Goal: Information Seeking & Learning: Learn about a topic

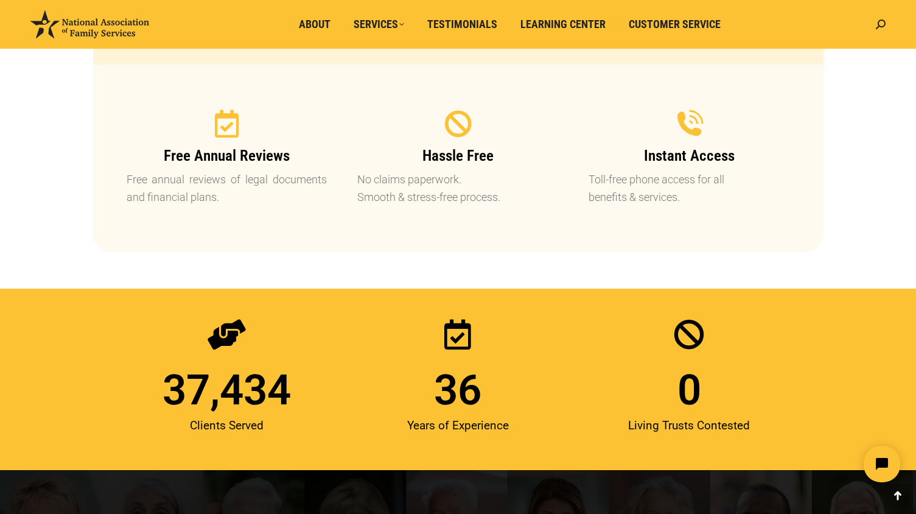
scroll to position [1401, 0]
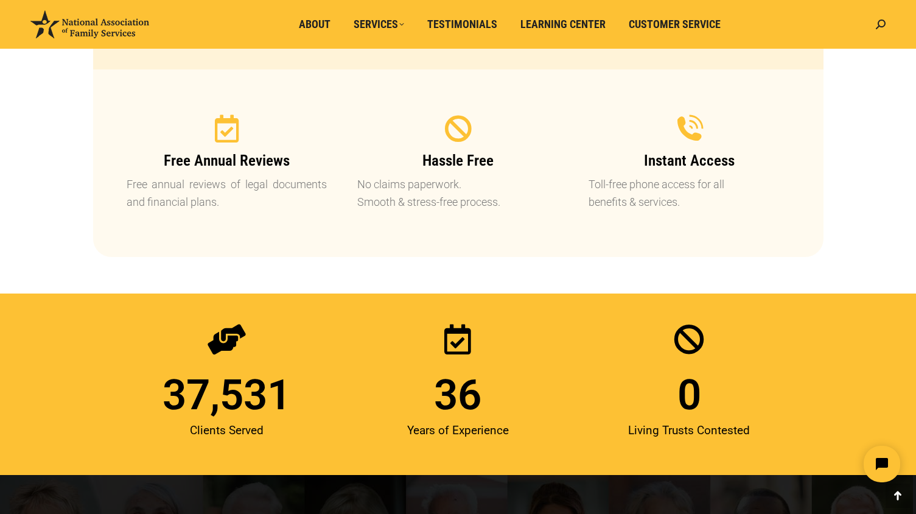
click at [66, 332] on section "Clients Served 37,531 Years of Experience 36 Living Trusts Contested 0" at bounding box center [458, 385] width 916 height 182
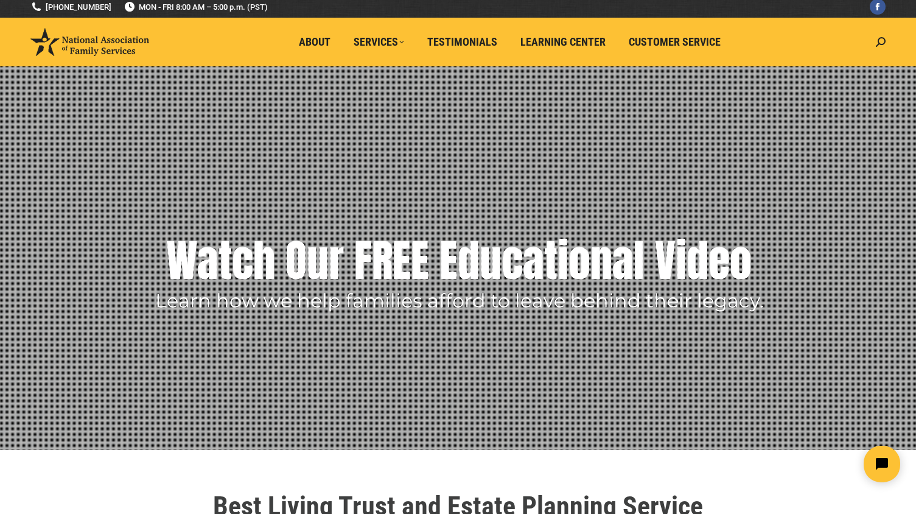
scroll to position [0, 0]
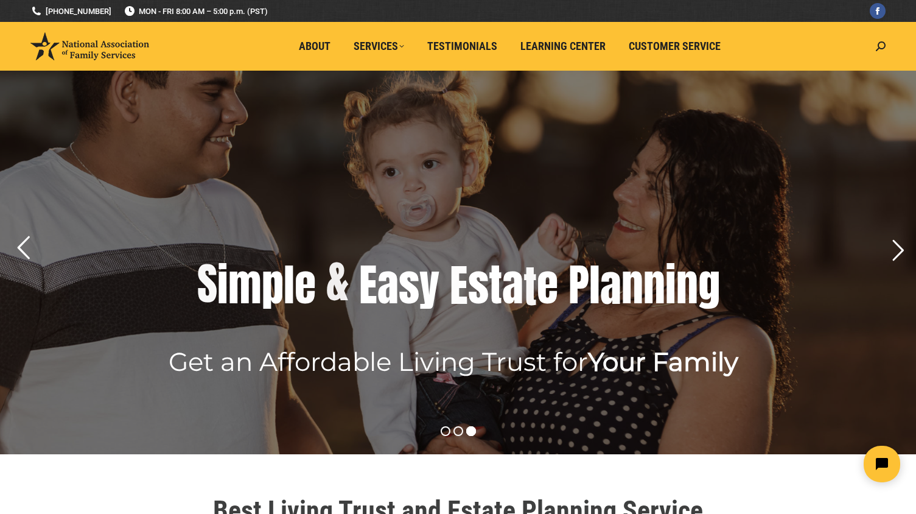
click at [19, 248] on rs-arrow at bounding box center [23, 248] width 30 height 30
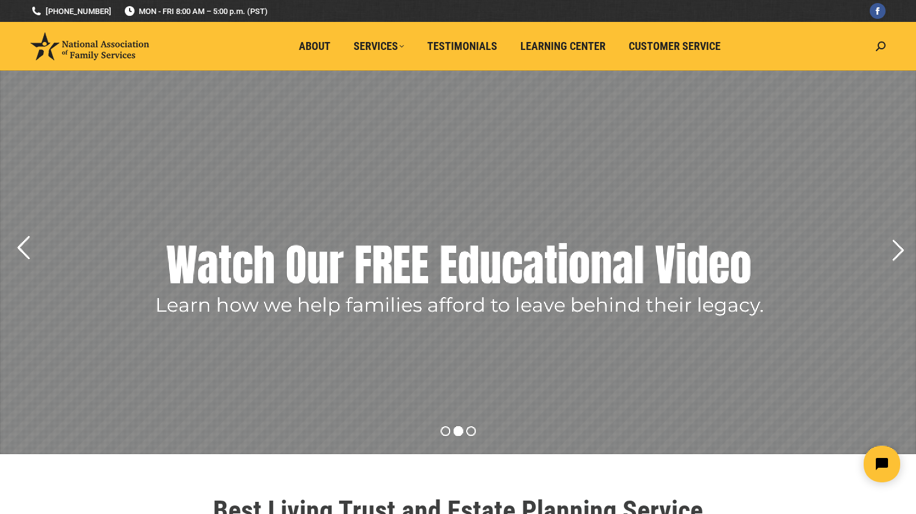
click at [19, 248] on rs-arrow at bounding box center [23, 248] width 30 height 30
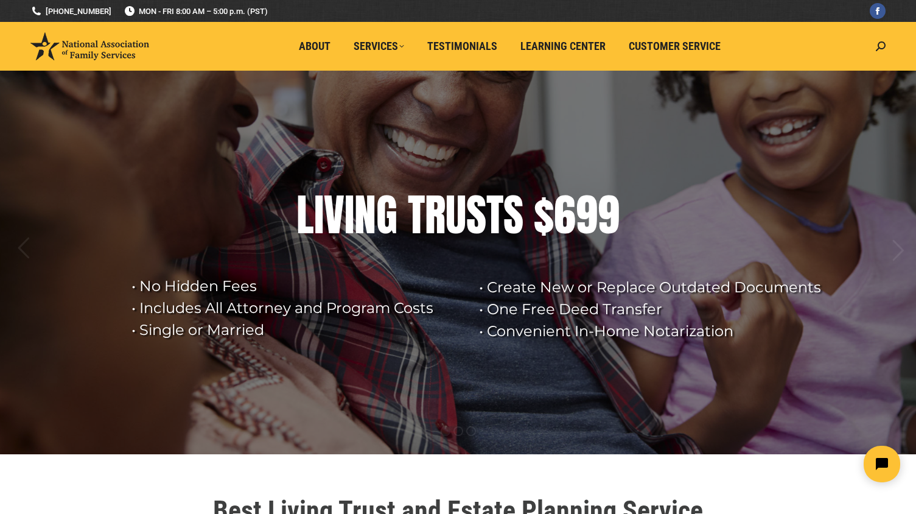
click at [91, 52] on img at bounding box center [89, 46] width 119 height 28
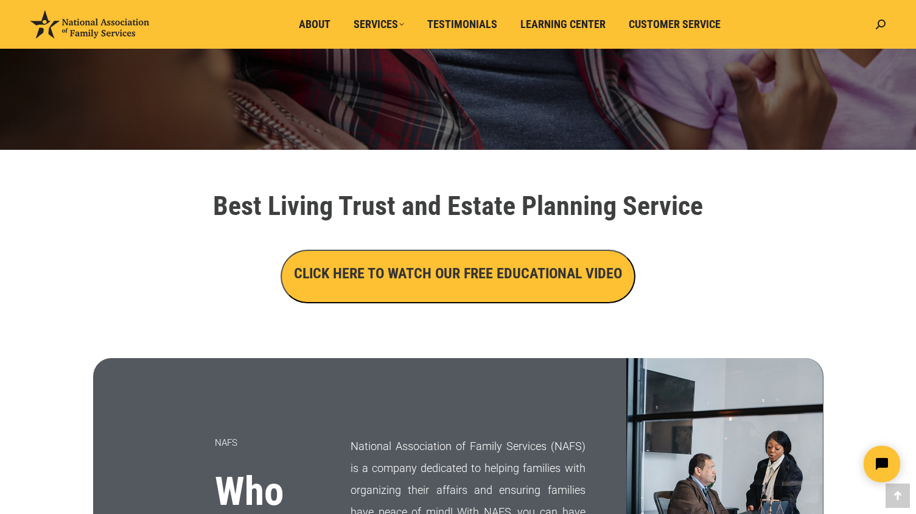
scroll to position [365, 0]
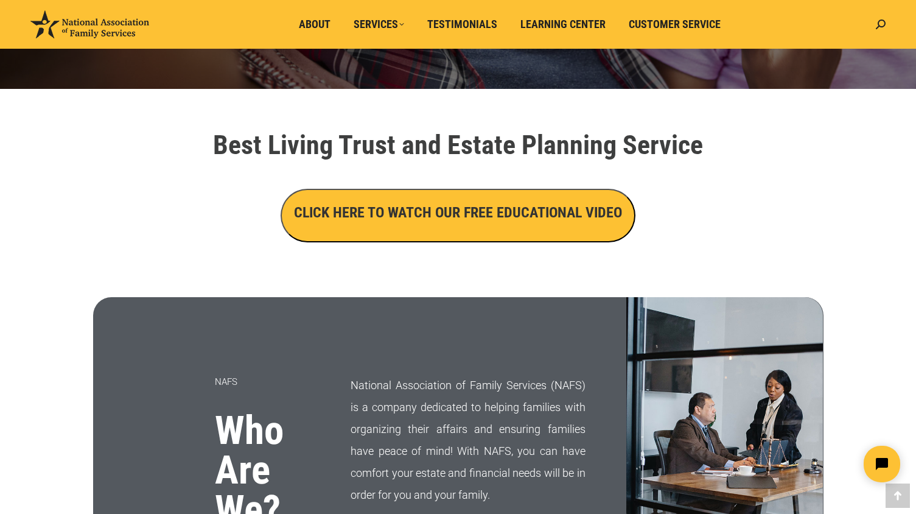
click at [400, 217] on h3 "CLICK HERE TO WATCH OUR FREE EDUCATIONAL VIDEO" at bounding box center [458, 212] width 328 height 21
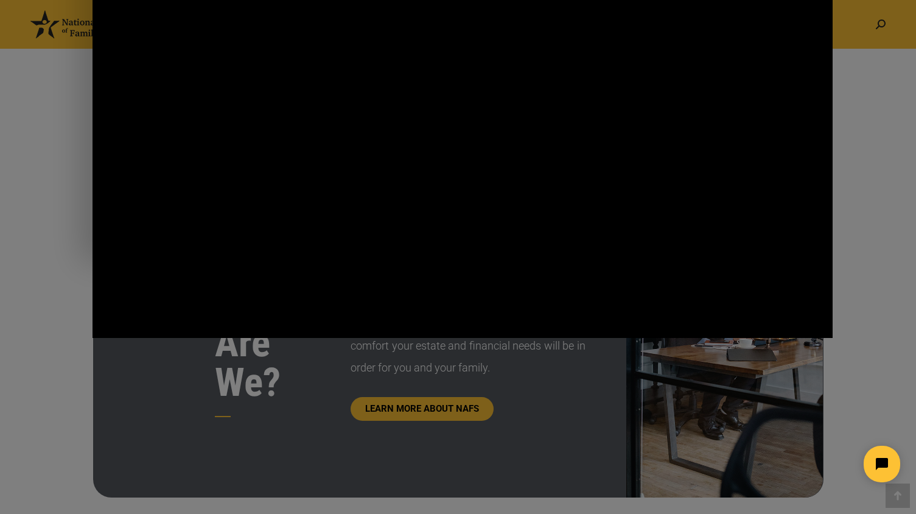
scroll to position [432, 0]
